Goal: Transaction & Acquisition: Book appointment/travel/reservation

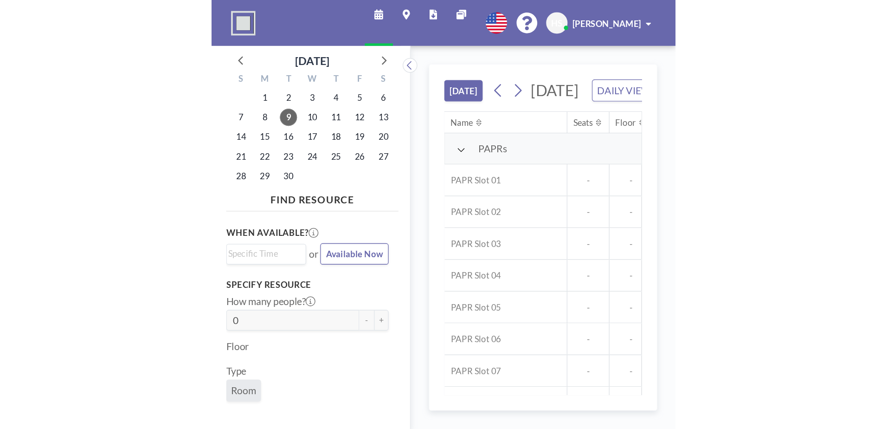
scroll to position [0, 928]
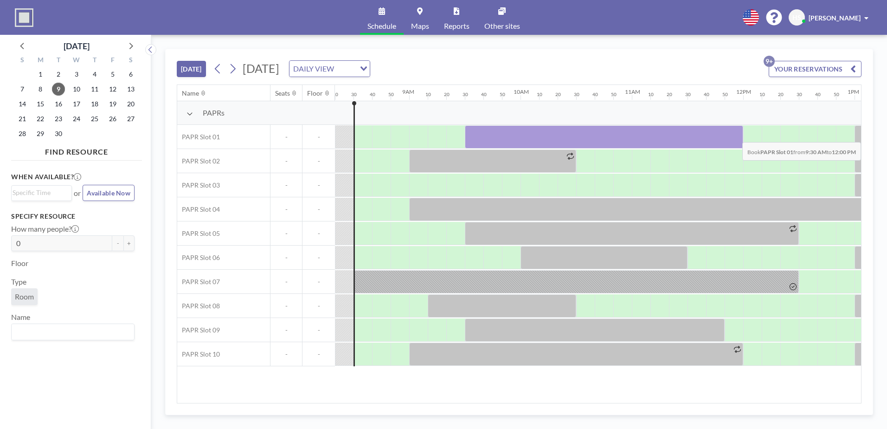
drag, startPoint x: 465, startPoint y: 130, endPoint x: 733, endPoint y: 135, distance: 267.8
click at [709, 135] on div at bounding box center [604, 136] width 278 height 23
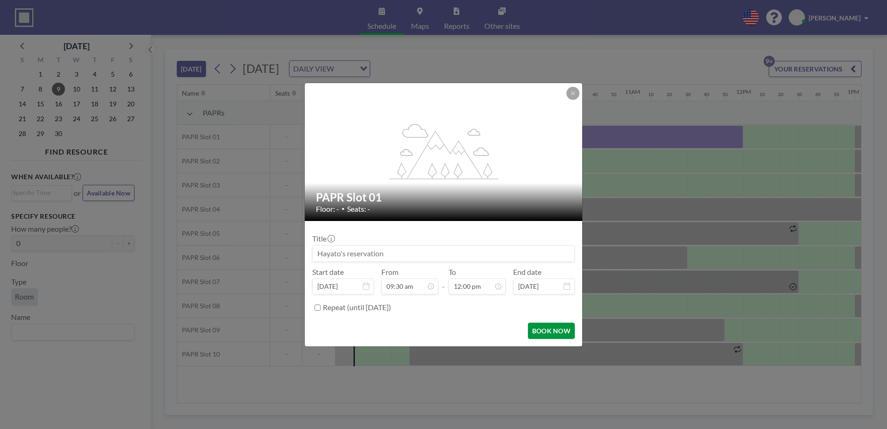
click at [541, 328] on button "BOOK NOW" at bounding box center [551, 330] width 47 height 16
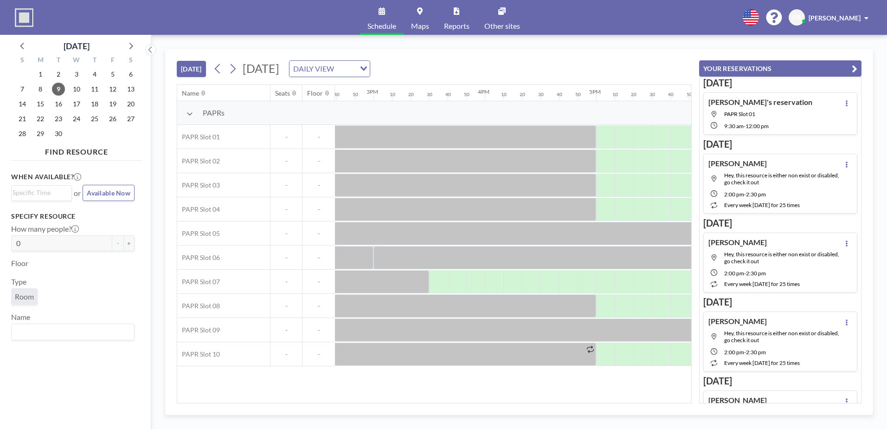
scroll to position [0, 1698]
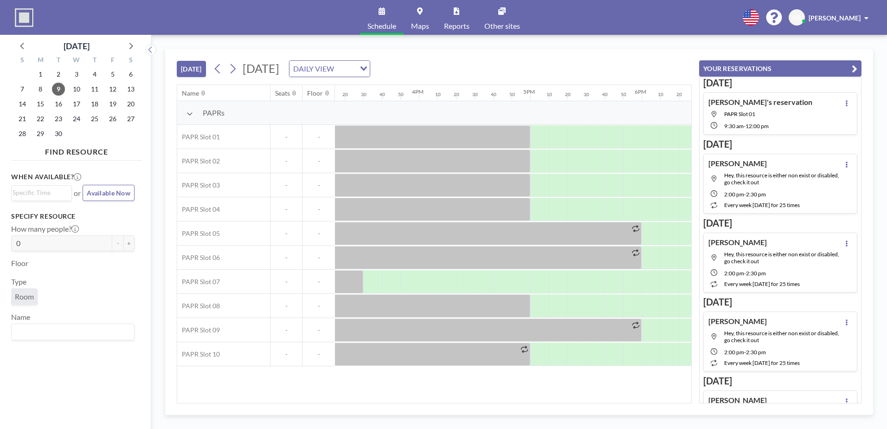
drag, startPoint x: 541, startPoint y: 403, endPoint x: 516, endPoint y: 403, distance: 25.1
click at [516, 328] on div "[DATE] [DATE] DAILY VIEW Loading... Name Seats Floor 12AM 10 20 30 40 50 1AM 10…" at bounding box center [519, 232] width 708 height 366
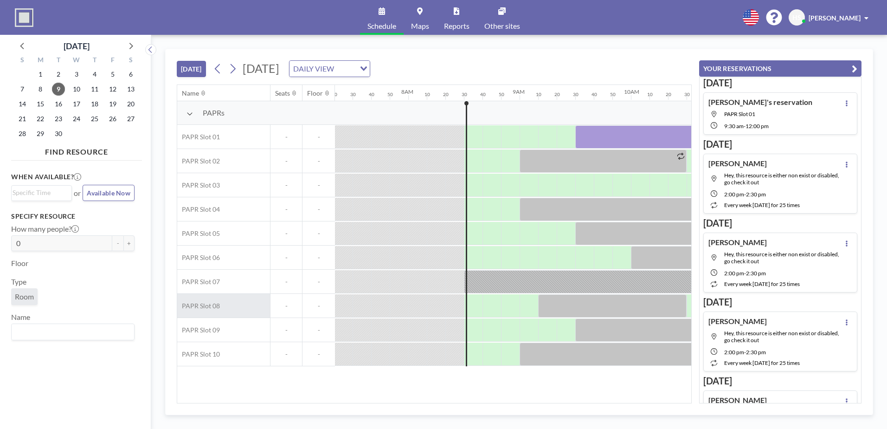
scroll to position [0, 812]
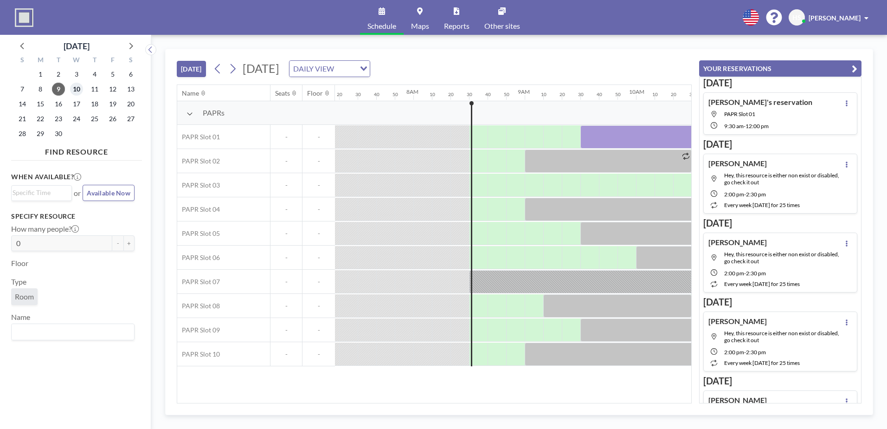
click at [81, 92] on span "10" at bounding box center [76, 89] width 13 height 13
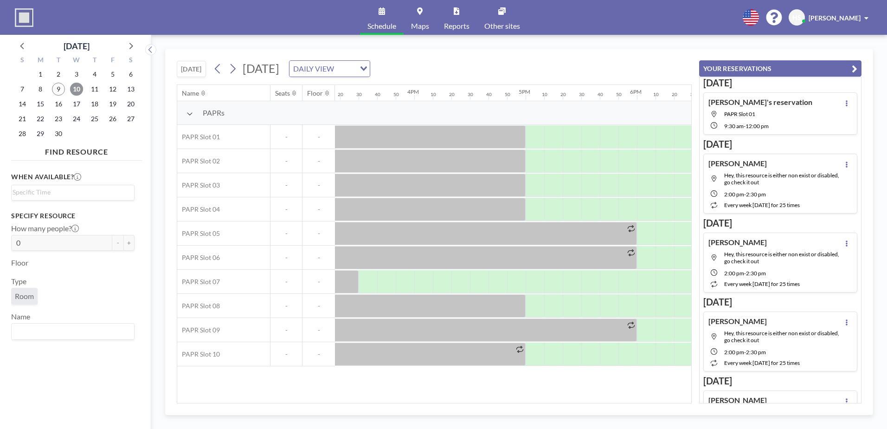
scroll to position [0, 1679]
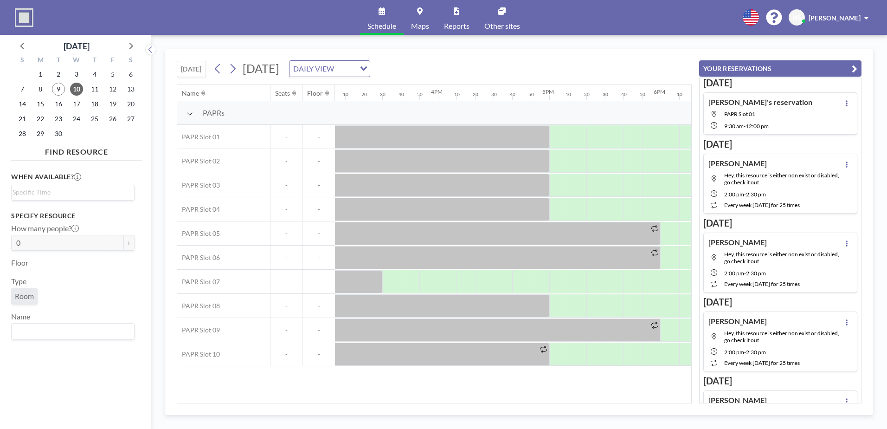
drag, startPoint x: 512, startPoint y: 403, endPoint x: 484, endPoint y: 399, distance: 28.5
click at [470, 328] on div "Name Seats Floor 12AM 10 20 30 40 50 1AM 10 20 30 40 50 2AM 10 20 30 40 50 3AM …" at bounding box center [434, 243] width 515 height 319
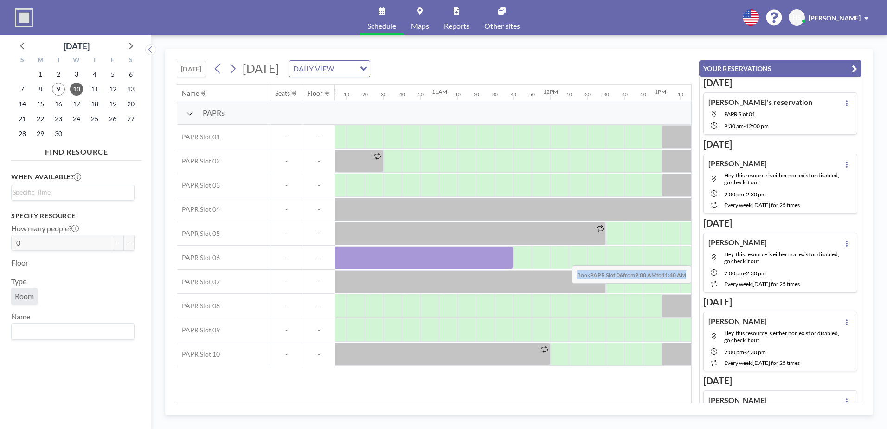
scroll to position [0, 1325]
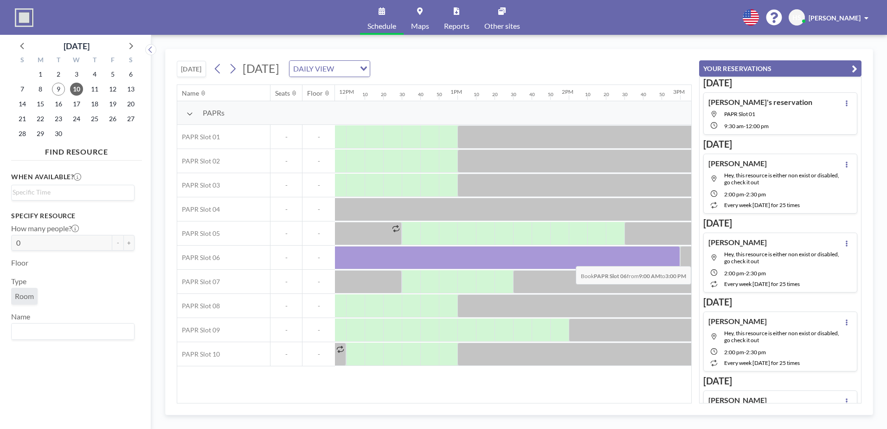
drag, startPoint x: 416, startPoint y: 252, endPoint x: 665, endPoint y: 259, distance: 248.8
click at [665, 259] on div at bounding box center [346, 257] width 668 height 23
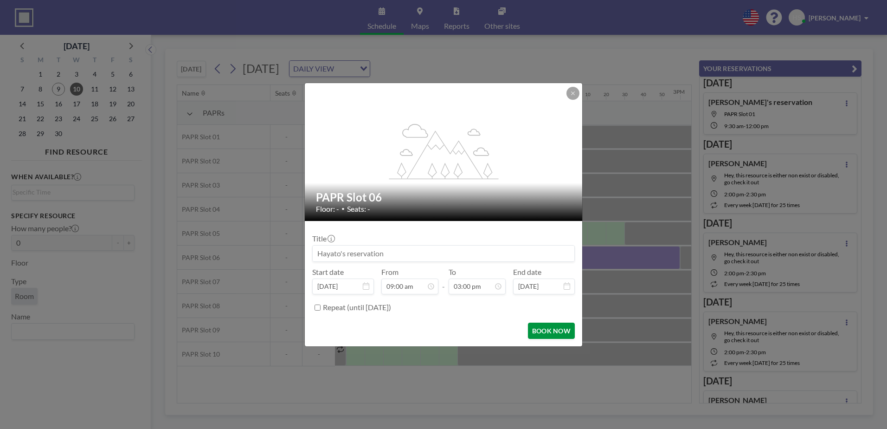
click at [546, 328] on button "BOOK NOW" at bounding box center [551, 330] width 47 height 16
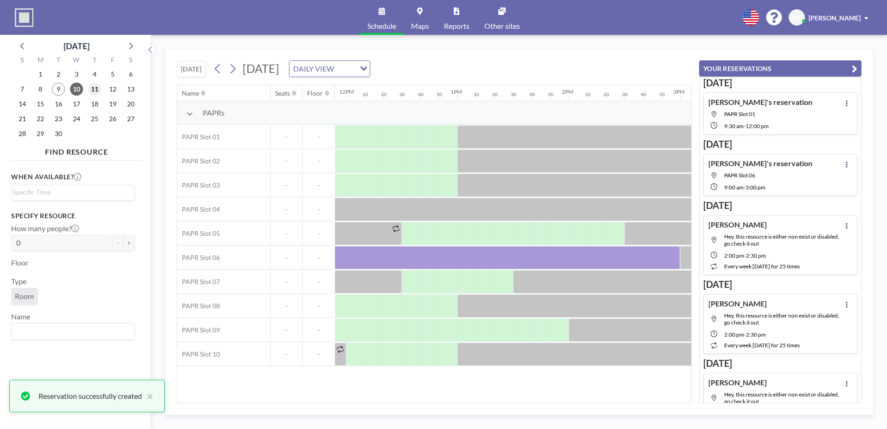
click at [90, 89] on span "11" at bounding box center [94, 89] width 13 height 13
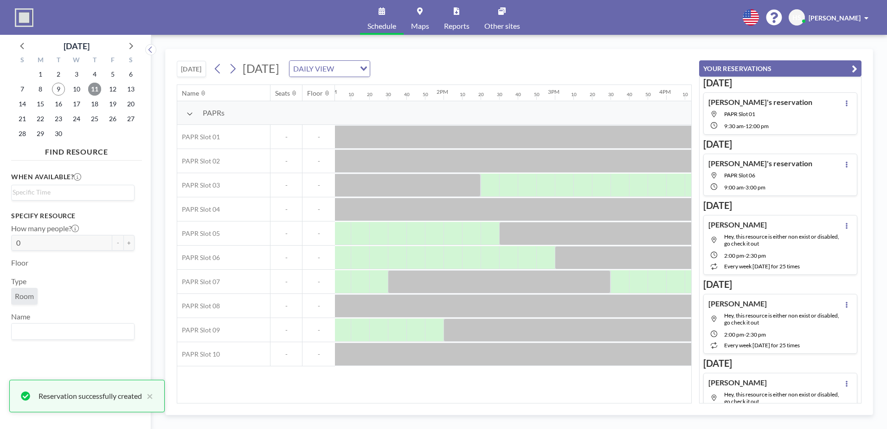
scroll to position [0, 1463]
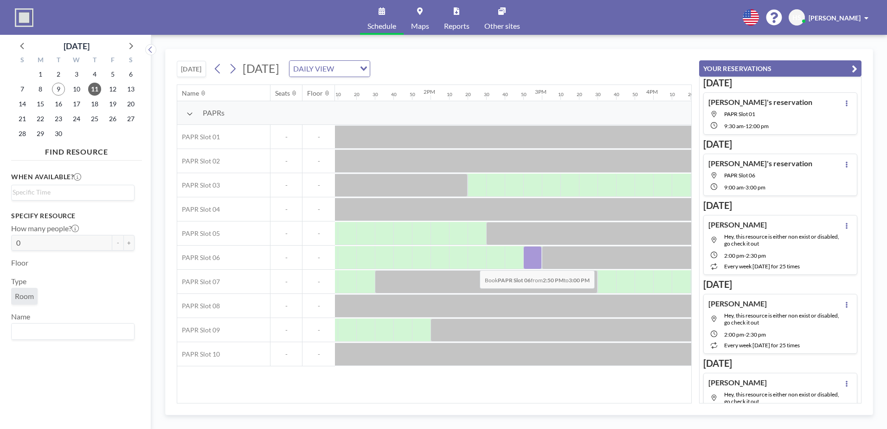
drag, startPoint x: 505, startPoint y: 263, endPoint x: 472, endPoint y: 263, distance: 32.5
click at [472, 263] on div at bounding box center [208, 257] width 2673 height 24
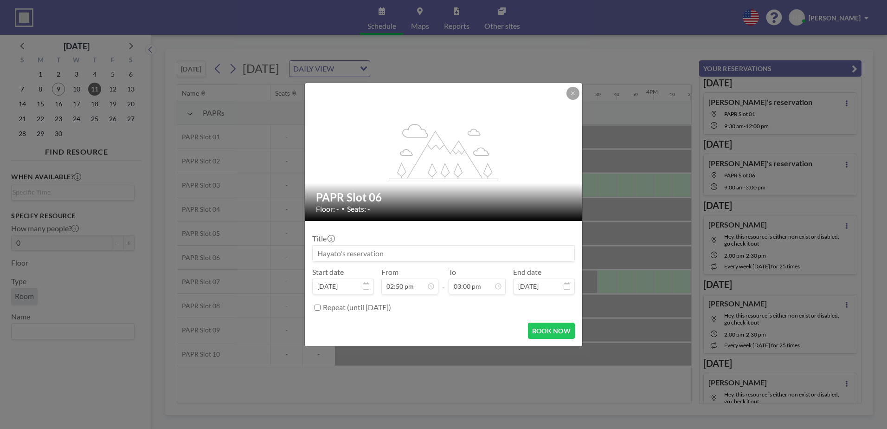
scroll to position [1486, 0]
click at [571, 96] on button at bounding box center [573, 93] width 13 height 13
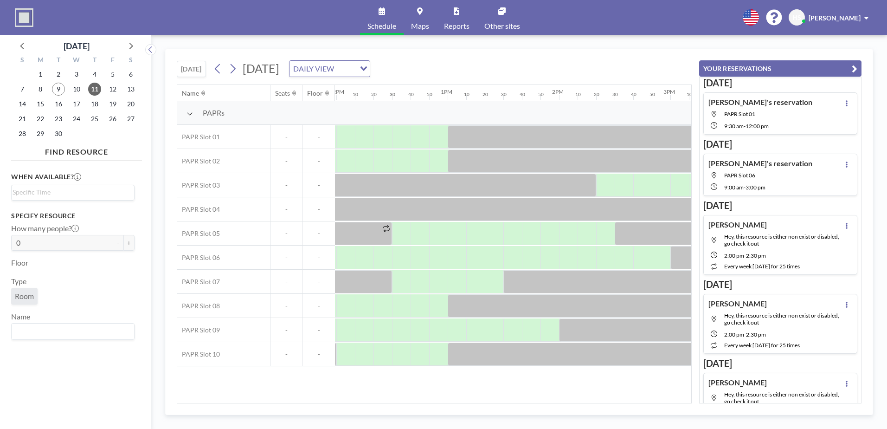
scroll to position [0, 1324]
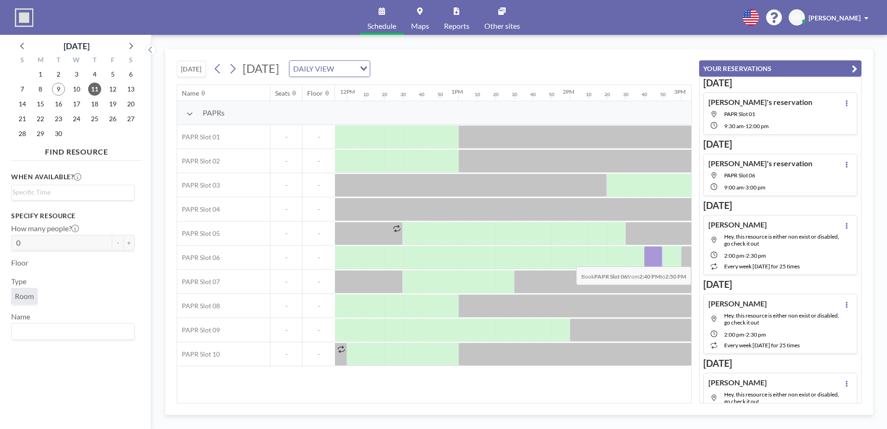
click at [635, 260] on div at bounding box center [634, 257] width 19 height 23
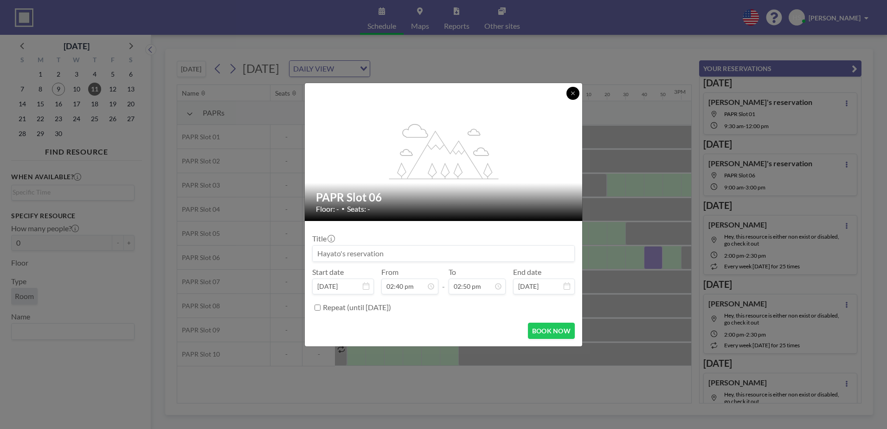
click at [574, 94] on icon at bounding box center [572, 92] width 3 height 3
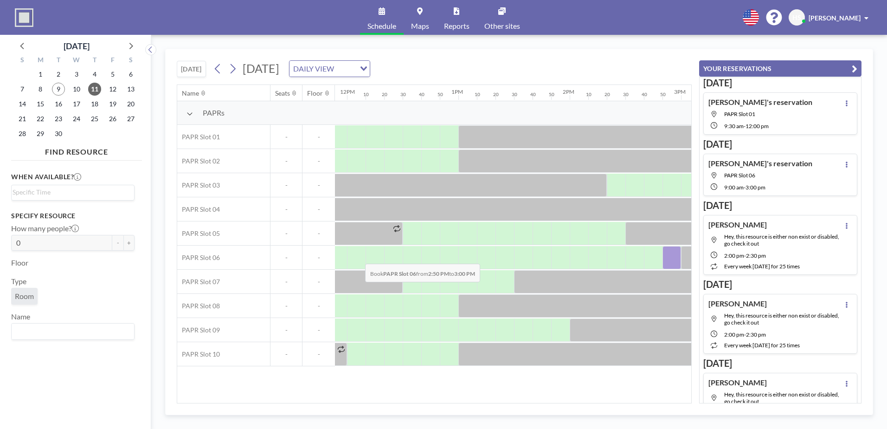
drag, startPoint x: 671, startPoint y: 260, endPoint x: 355, endPoint y: 257, distance: 316.0
click at [355, 257] on div at bounding box center [347, 257] width 2673 height 24
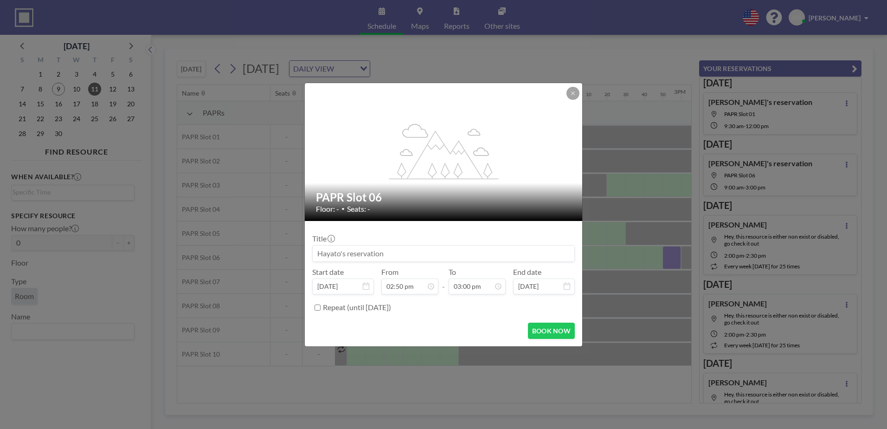
scroll to position [0, 0]
click at [571, 96] on button at bounding box center [573, 93] width 13 height 13
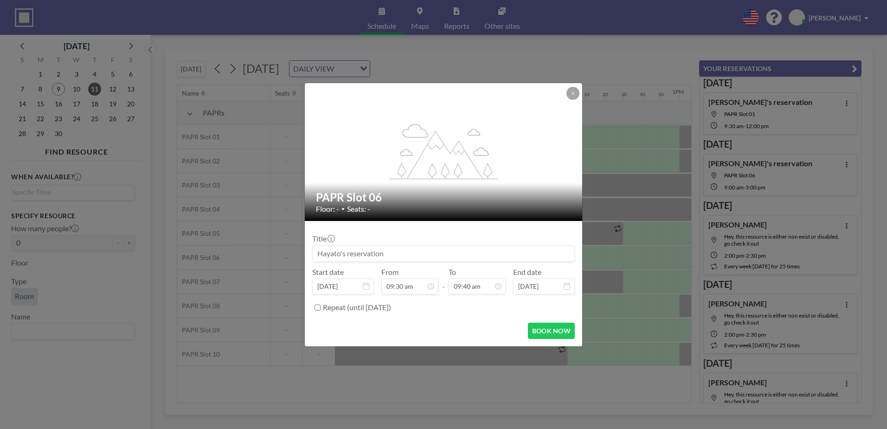
scroll to position [958, 0]
click at [568, 95] on button at bounding box center [573, 93] width 13 height 13
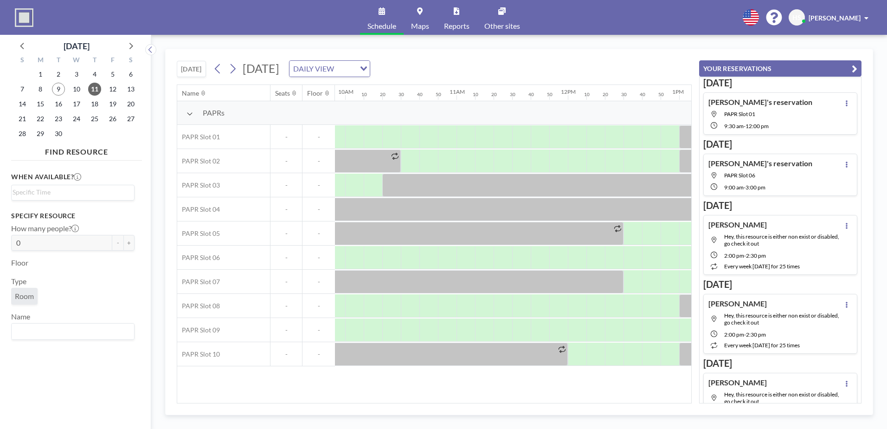
drag, startPoint x: 438, startPoint y: 403, endPoint x: 421, endPoint y: 402, distance: 16.8
click at [421, 328] on div "[DATE] [DATE] DAILY VIEW Loading... Name Seats Floor 12AM 10 20 30 40 50 1AM 10…" at bounding box center [519, 232] width 708 height 366
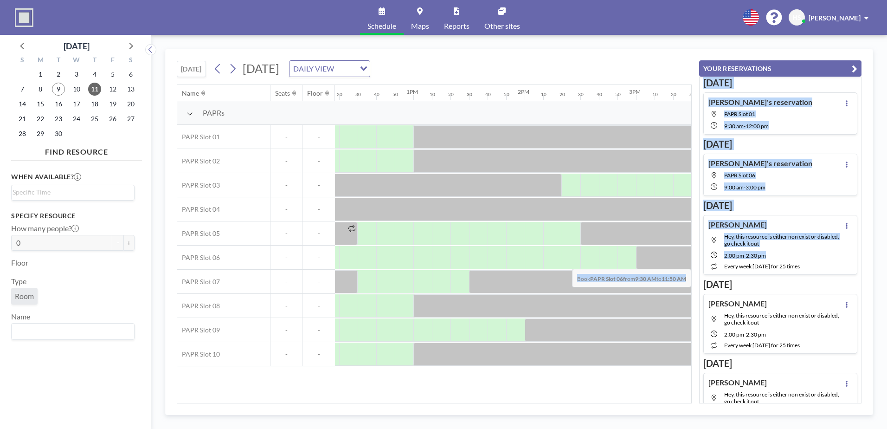
scroll to position [0, 1759]
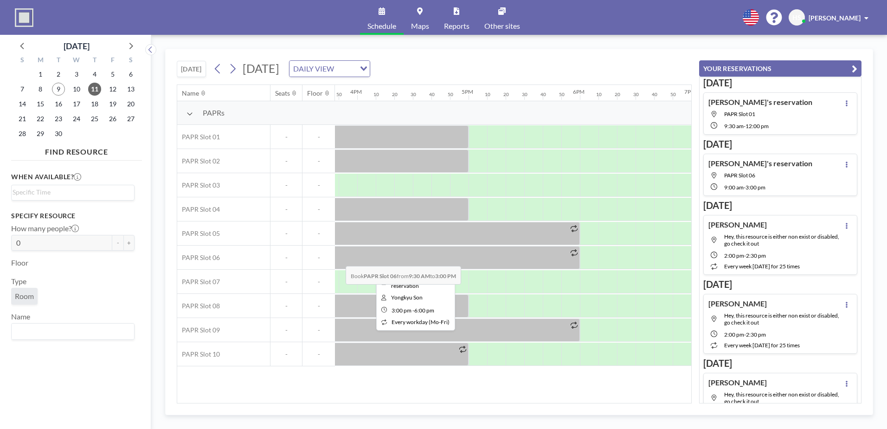
drag, startPoint x: 447, startPoint y: 254, endPoint x: 339, endPoint y: 259, distance: 108.7
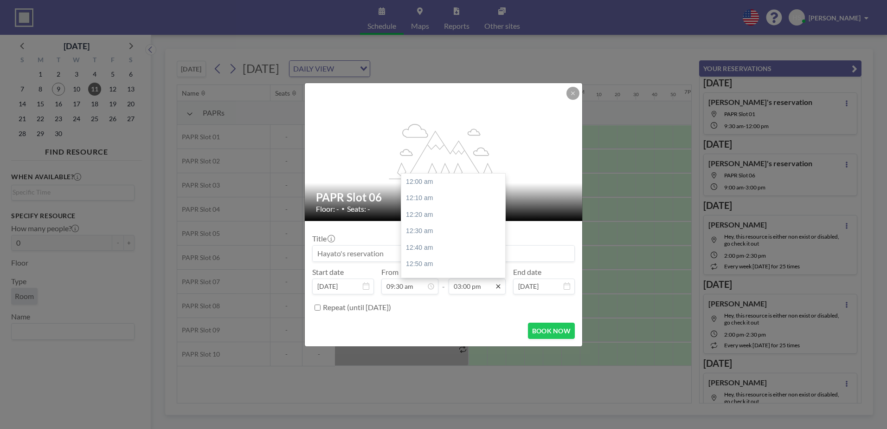
scroll to position [1486, 0]
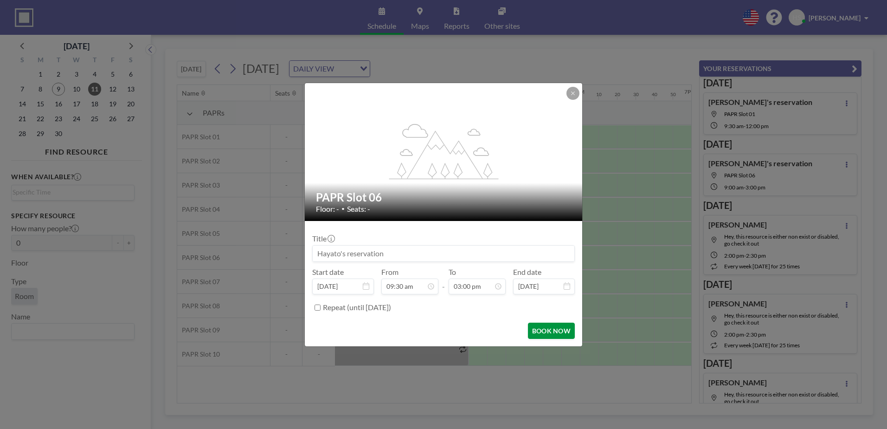
click at [536, 328] on button "BOOK NOW" at bounding box center [551, 330] width 47 height 16
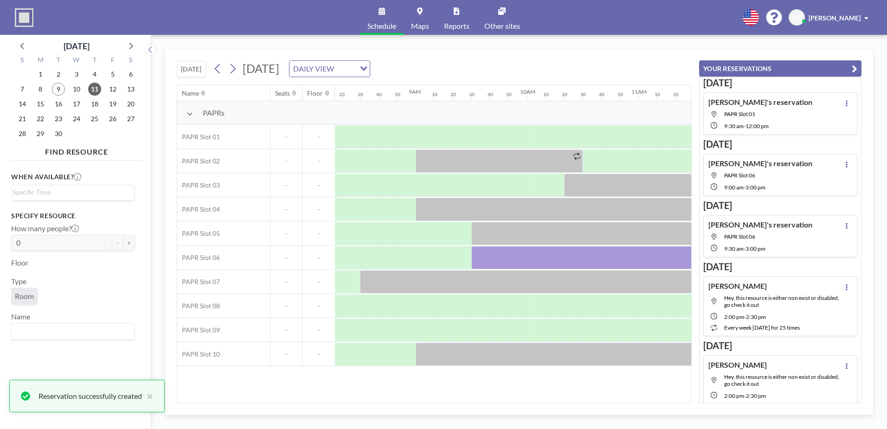
scroll to position [0, 919]
click at [111, 89] on span "12" at bounding box center [112, 89] width 13 height 13
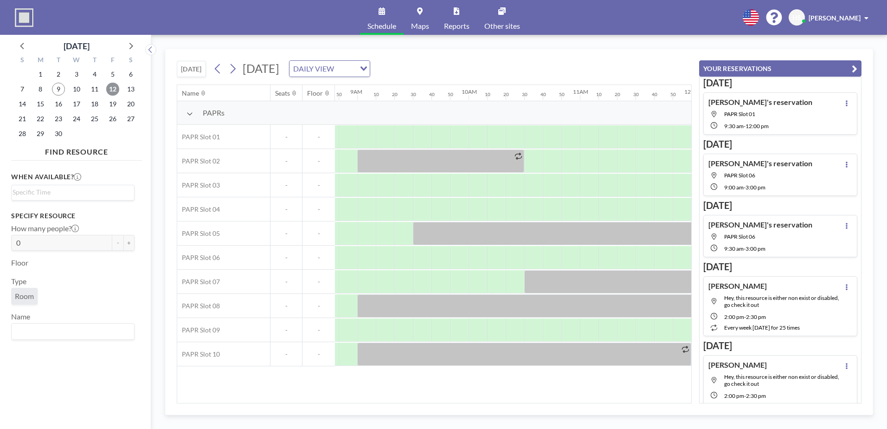
scroll to position [0, 983]
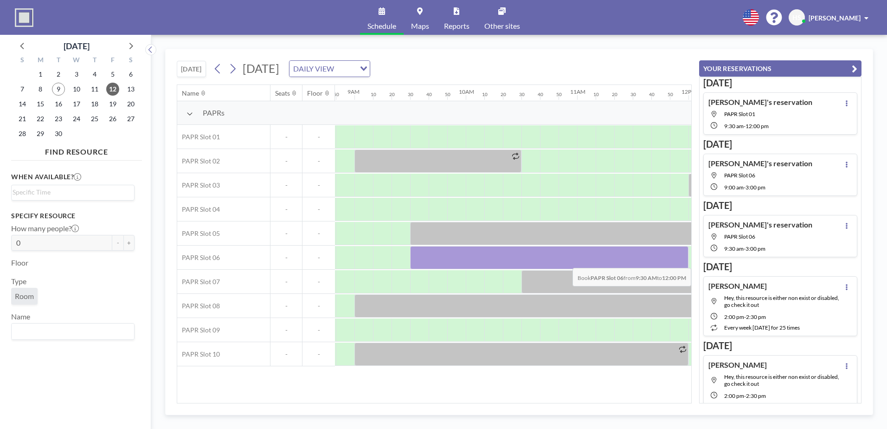
drag, startPoint x: 421, startPoint y: 256, endPoint x: 682, endPoint y: 261, distance: 261.3
click at [682, 261] on div at bounding box center [549, 257] width 278 height 23
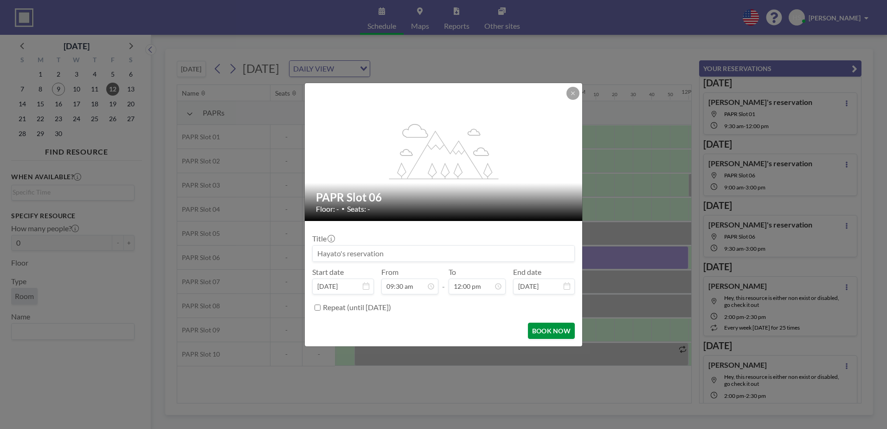
click at [543, 328] on button "BOOK NOW" at bounding box center [551, 330] width 47 height 16
